Goal: Transaction & Acquisition: Book appointment/travel/reservation

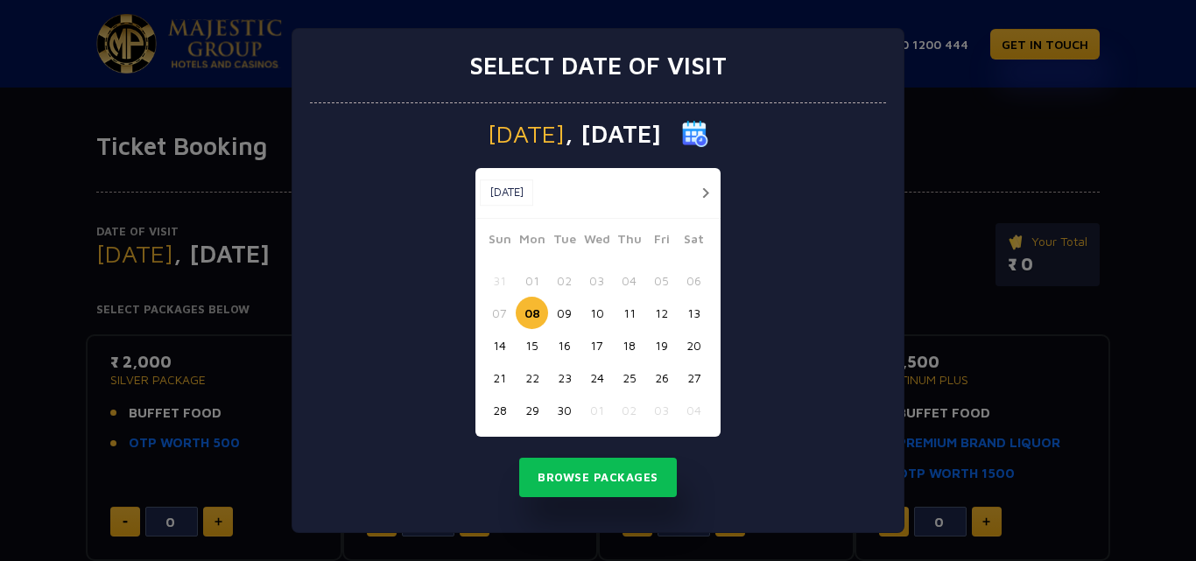
click at [566, 314] on button "09" at bounding box center [564, 313] width 32 height 32
click at [598, 491] on button "Browse Packages" at bounding box center [598, 478] width 158 height 40
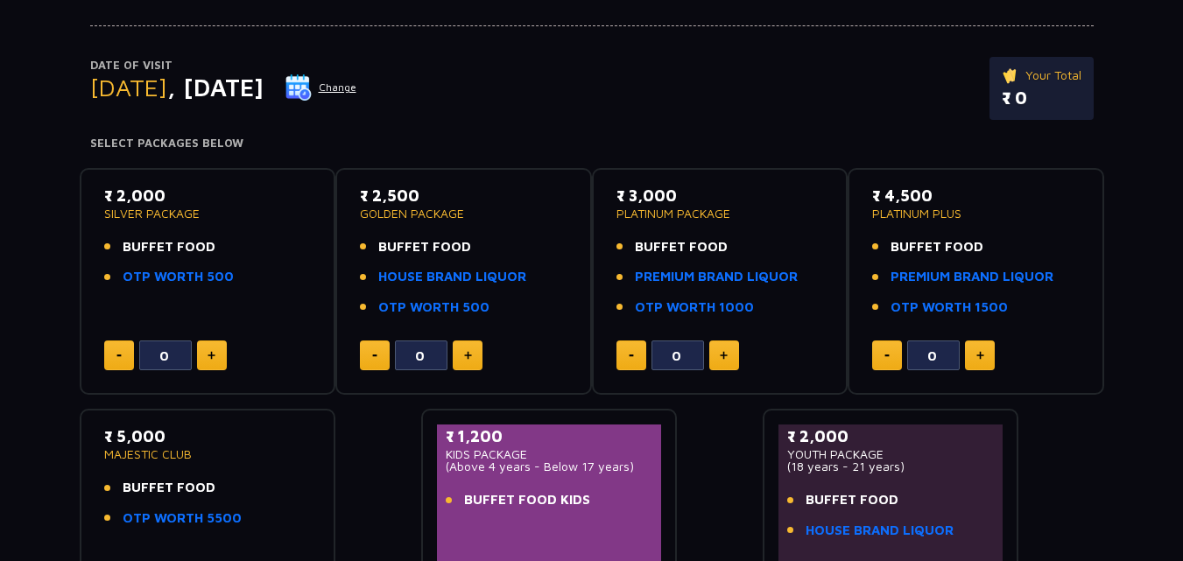
scroll to position [166, 0]
click at [172, 279] on link "OTP WORTH 500" at bounding box center [178, 278] width 111 height 20
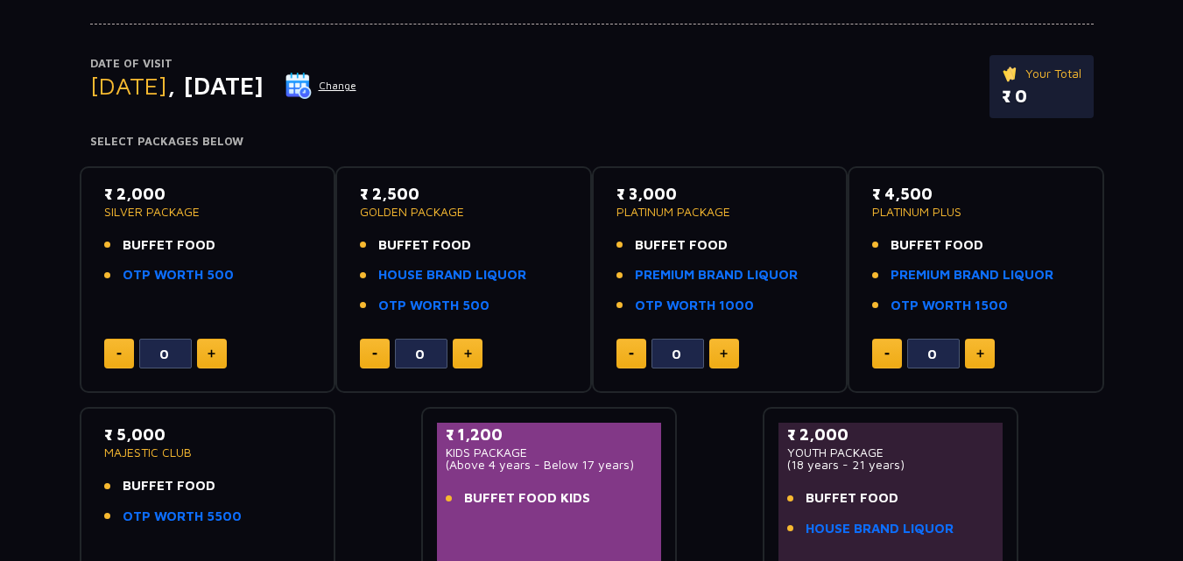
scroll to position [173, 0]
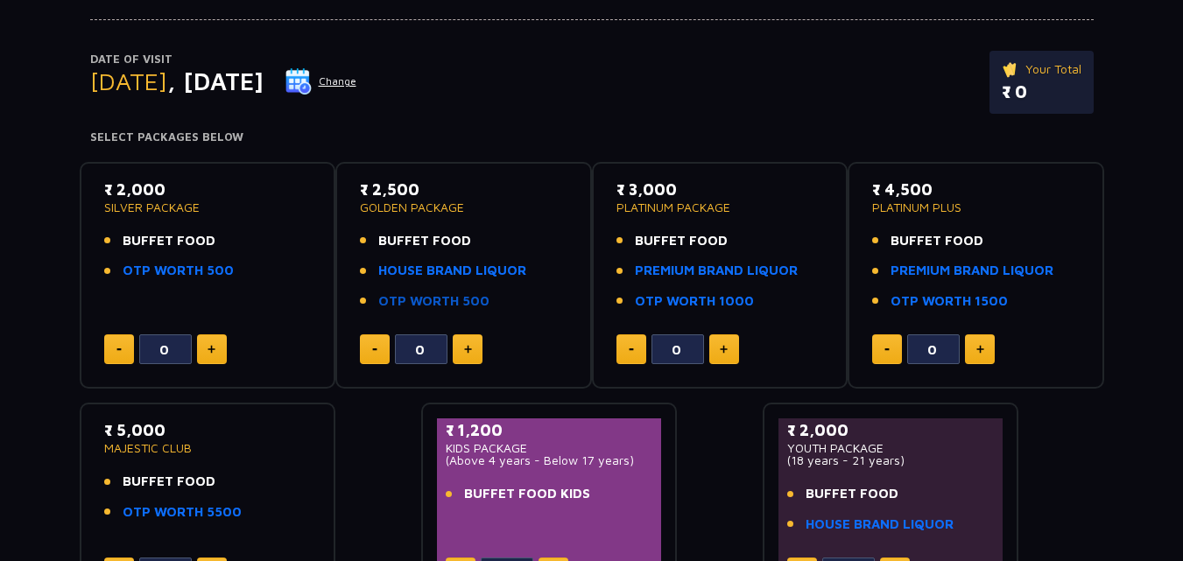
click at [423, 294] on link "OTP WORTH 500" at bounding box center [433, 302] width 111 height 20
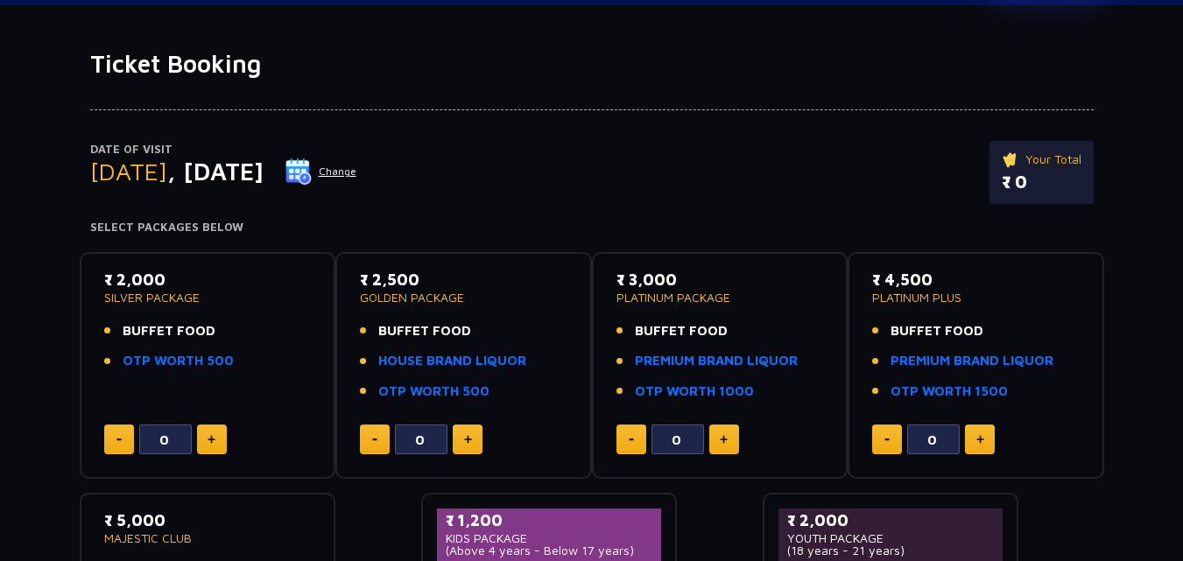
scroll to position [150, 0]
